Goal: Task Accomplishment & Management: Use online tool/utility

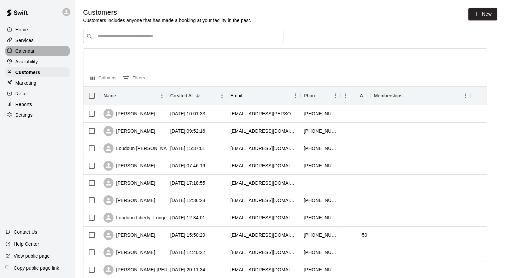
click at [37, 49] on div "Calendar" at bounding box center [37, 51] width 64 height 10
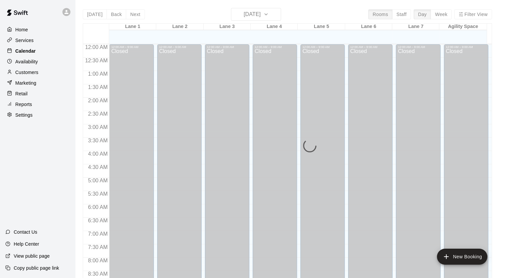
scroll to position [378, 0]
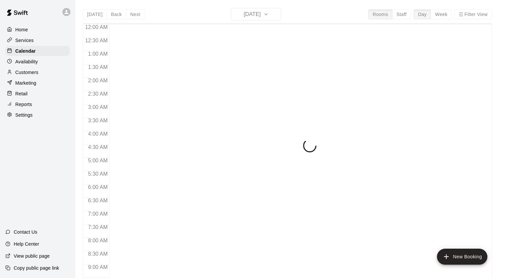
scroll to position [378, 0]
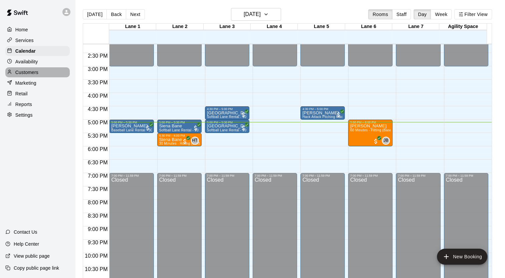
click at [27, 77] on div "Customers" at bounding box center [37, 72] width 64 height 10
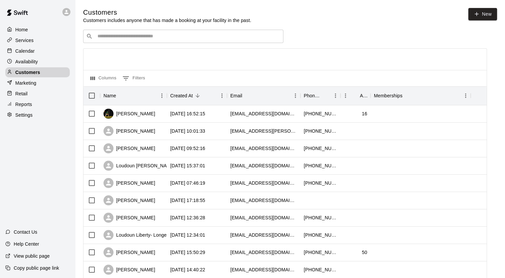
click at [24, 53] on p "Calendar" at bounding box center [24, 51] width 19 height 7
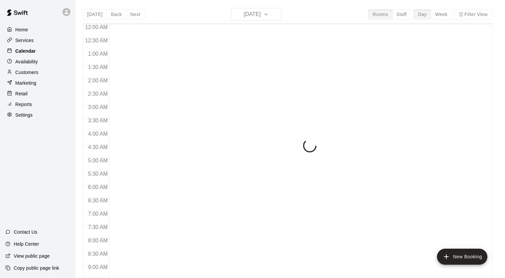
scroll to position [378, 0]
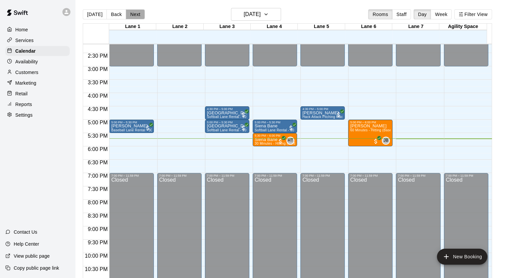
click at [129, 16] on button "Next" at bounding box center [135, 14] width 19 height 10
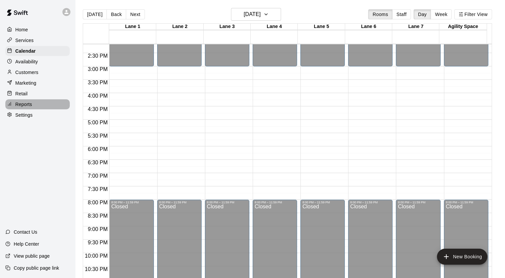
click at [34, 106] on div "Reports" at bounding box center [37, 104] width 64 height 10
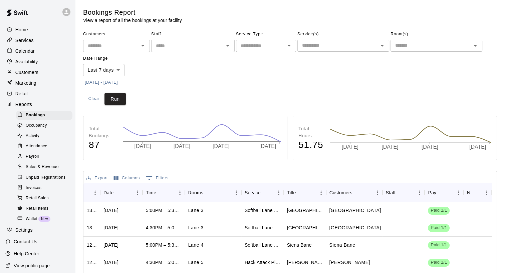
click at [45, 170] on span "Sales & Revenue" at bounding box center [42, 167] width 33 height 7
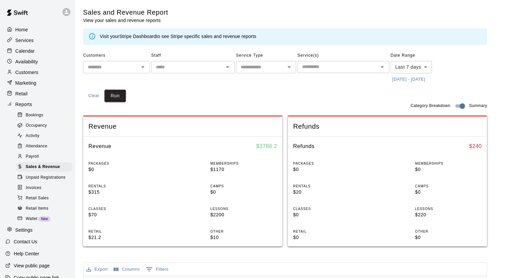
click at [418, 68] on body "Home Services Calendar Availability Customers Marketing Retail Reports Bookings…" at bounding box center [252, 249] width 505 height 499
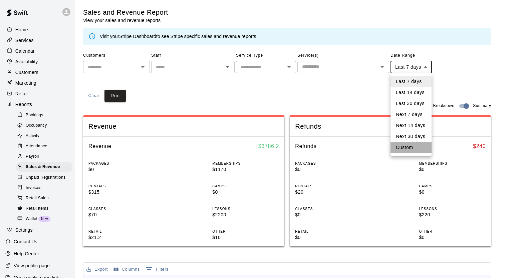
click at [398, 147] on li "Custom" at bounding box center [410, 147] width 41 height 11
type input "******"
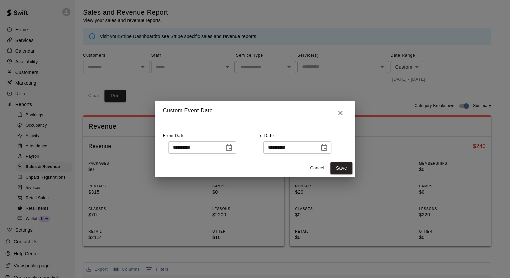
click at [232, 145] on icon "Choose date, selected date is Aug 6, 2025" at bounding box center [229, 147] width 6 height 7
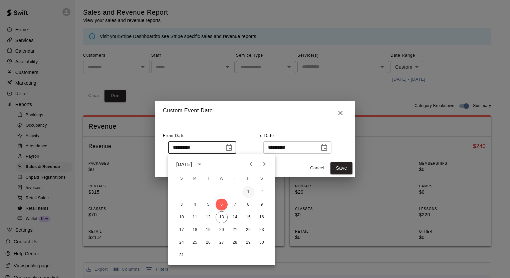
click at [248, 189] on button "1" at bounding box center [248, 192] width 12 height 12
type input "**********"
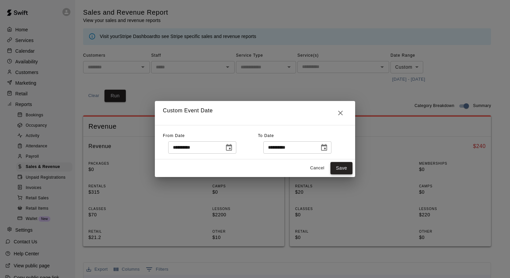
click at [351, 168] on button "Save" at bounding box center [341, 168] width 22 height 12
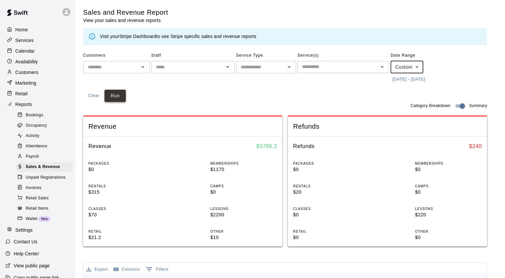
click at [116, 97] on button "Run" at bounding box center [114, 96] width 21 height 12
click at [36, 54] on div "Calendar" at bounding box center [37, 51] width 64 height 10
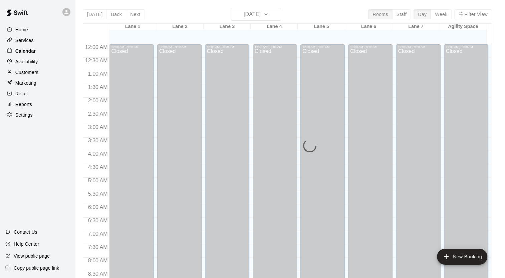
scroll to position [378, 0]
